Goal: Transaction & Acquisition: Purchase product/service

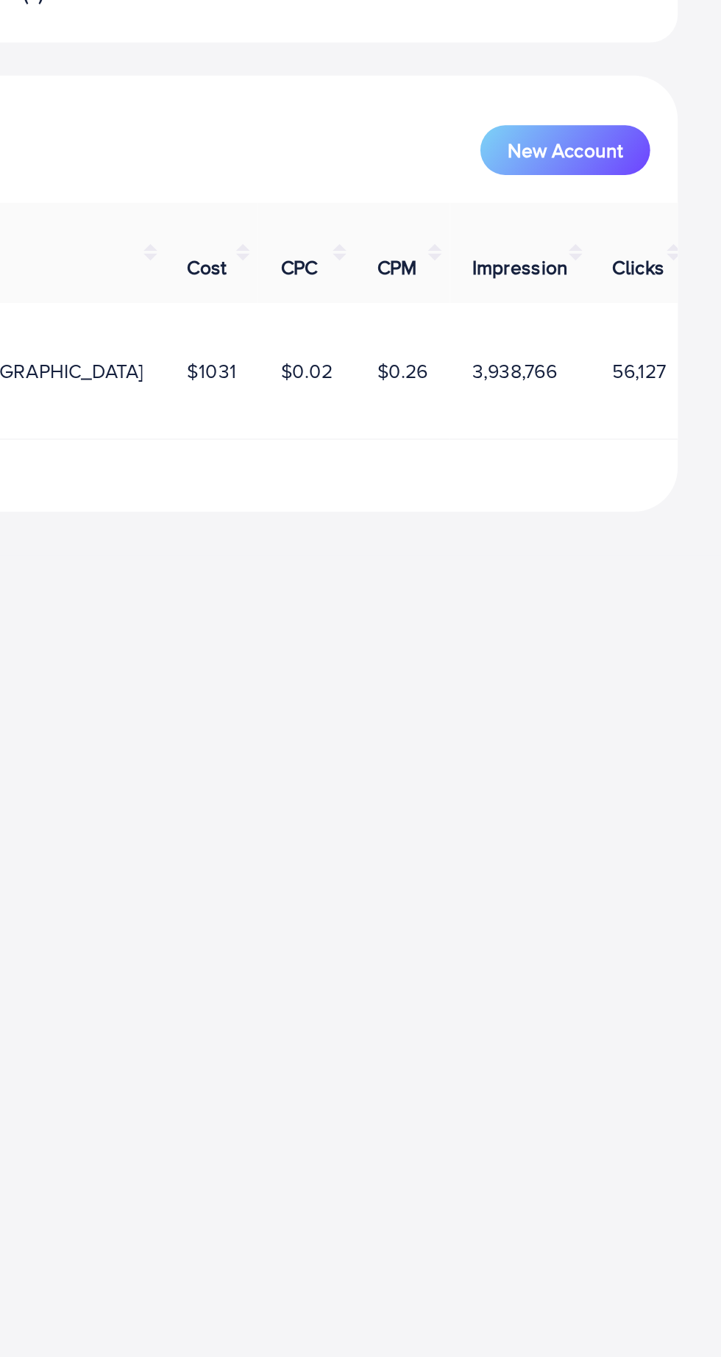
click at [607, 627] on div "Overview Help Center Contact Support Term and policy About Us huzaifa Profile L…" at bounding box center [360, 678] width 721 height 1357
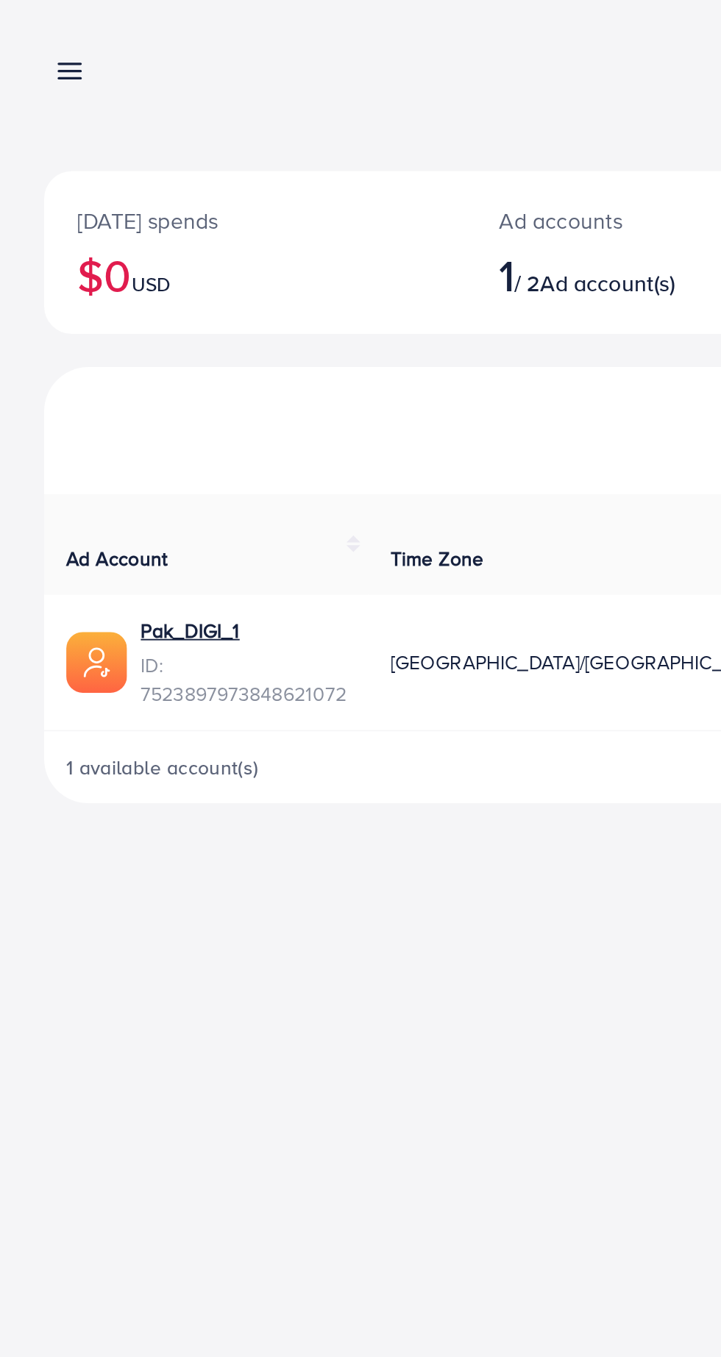
click at [27, 37] on link at bounding box center [34, 37] width 21 height 18
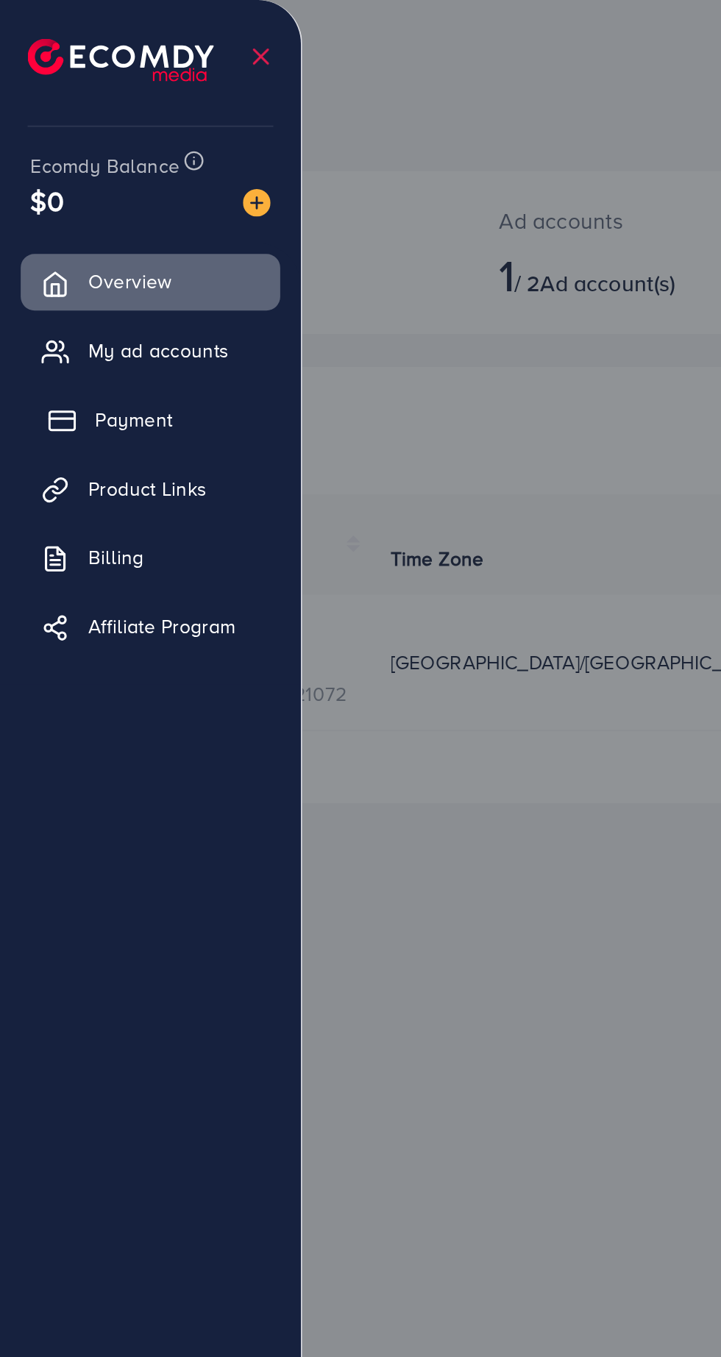
click at [38, 212] on link "Payment" at bounding box center [80, 223] width 138 height 29
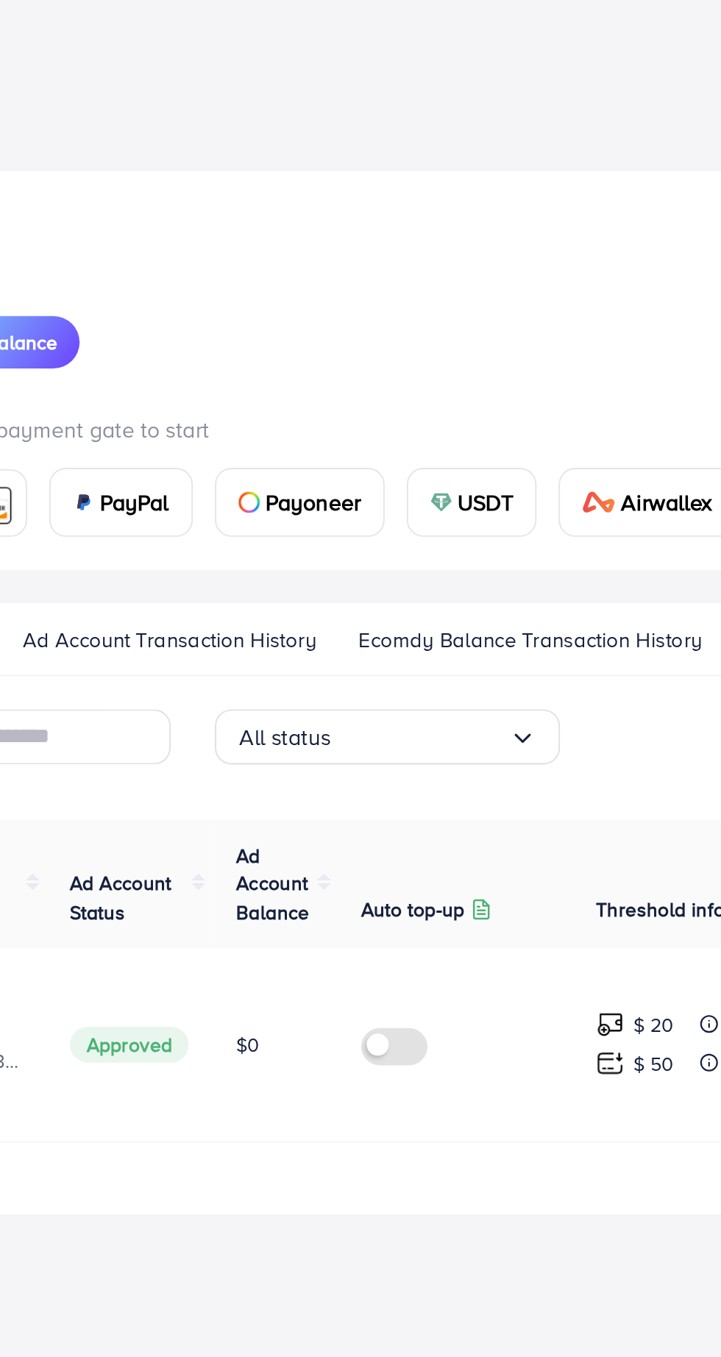
click at [392, 279] on div "USDT" at bounding box center [397, 267] width 68 height 35
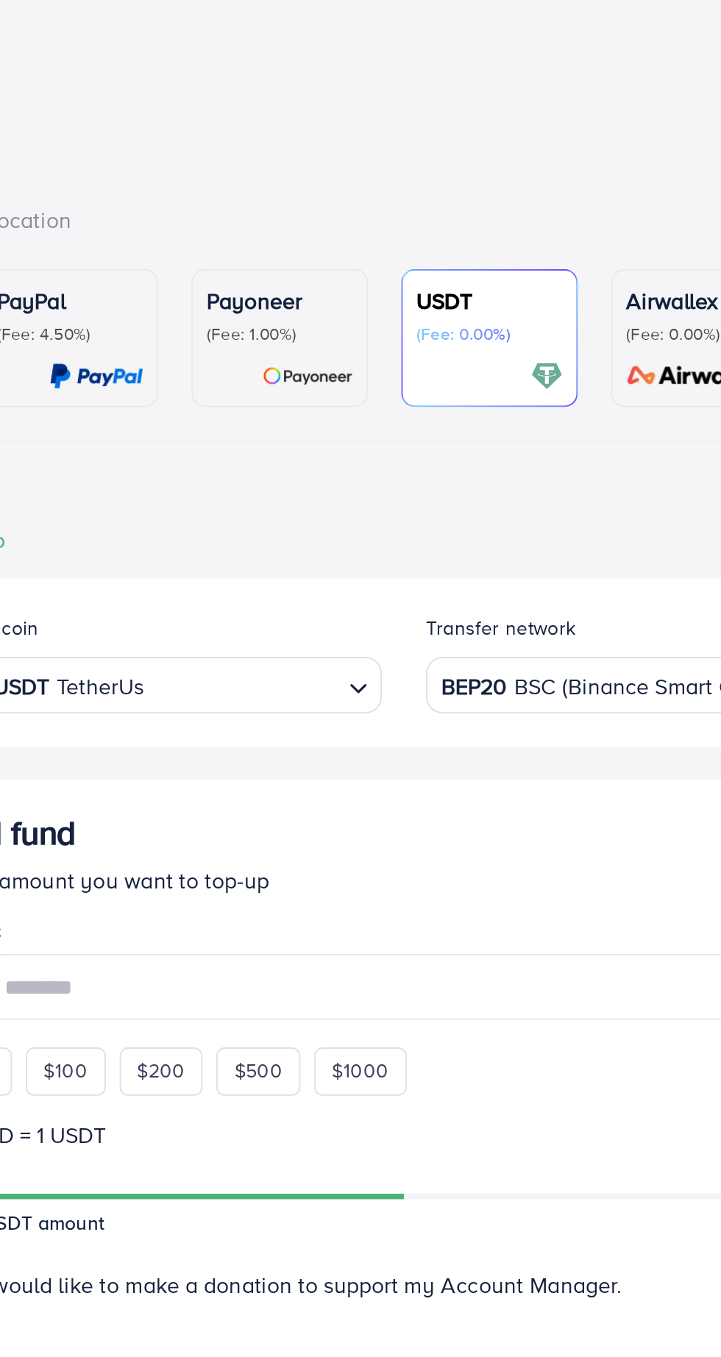
click at [406, 271] on div "Credit Card (Fee: 4.00%) PayPal (Fee: 4.50%) Payoneer (Fee: 1.00%) USDT (Fee: 0…" at bounding box center [361, 620] width 674 height 954
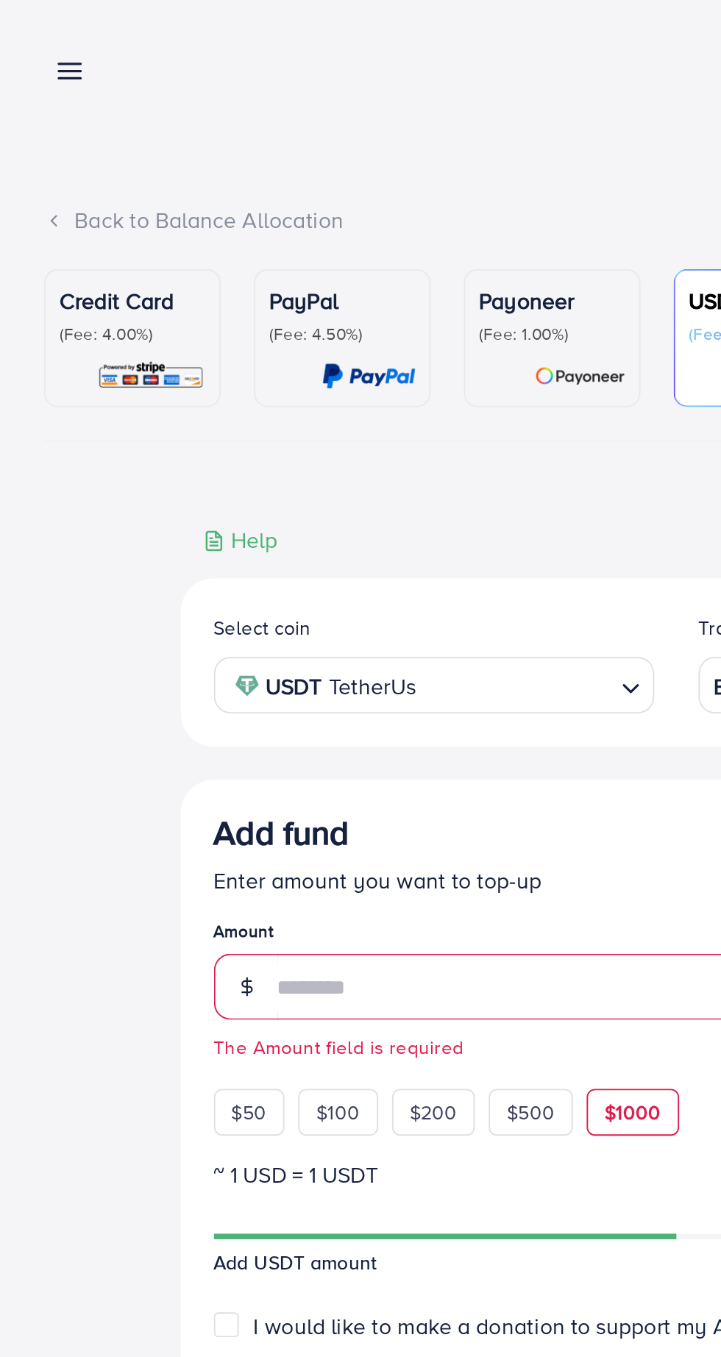
click at [335, 583] on div "$1000" at bounding box center [337, 592] width 49 height 25
type input "****"
